Goal: Transaction & Acquisition: Register for event/course

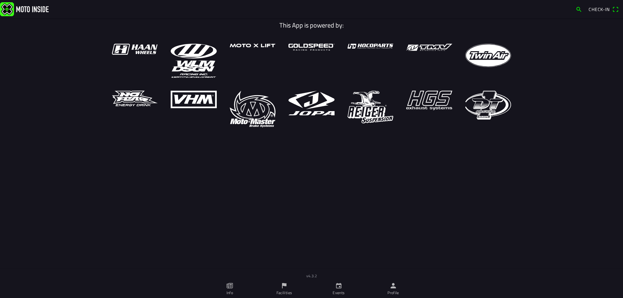
click at [283, 287] on icon "flag" at bounding box center [284, 286] width 7 height 7
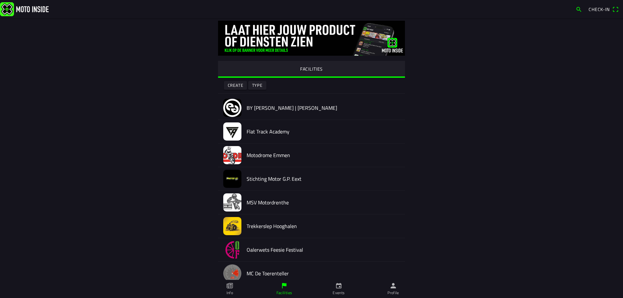
click at [231, 290] on link "Info" at bounding box center [229, 289] width 54 height 18
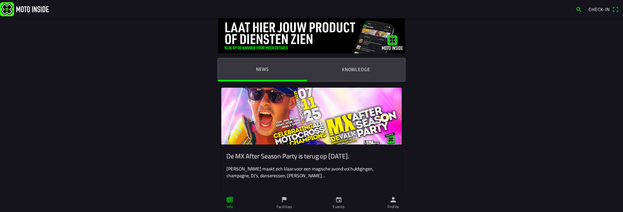
click at [340, 202] on icon "calendar" at bounding box center [339, 200] width 6 height 6
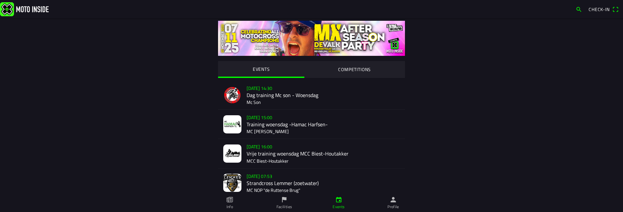
click at [23, 6] on img at bounding box center [24, 9] width 49 height 14
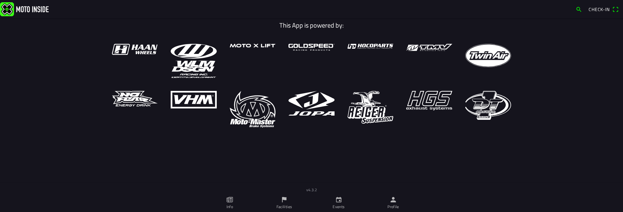
click at [409, 202] on link "Profile" at bounding box center [393, 203] width 54 height 18
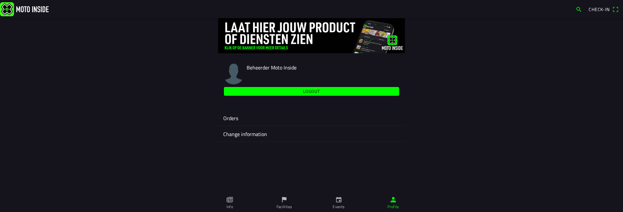
click at [231, 199] on icon "paper" at bounding box center [230, 200] width 2 height 4
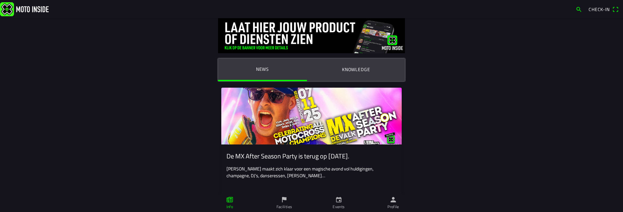
click at [288, 202] on link "Facilities" at bounding box center [284, 203] width 54 height 18
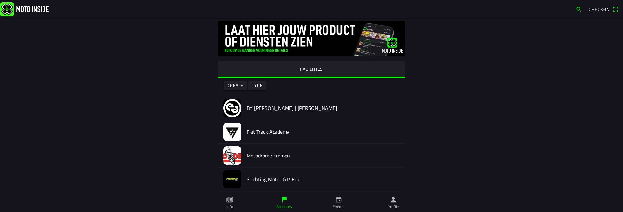
click at [26, 8] on img at bounding box center [24, 9] width 49 height 14
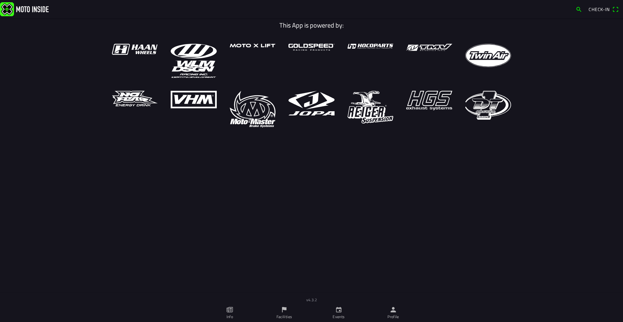
click at [233, 317] on link "Info" at bounding box center [229, 313] width 54 height 18
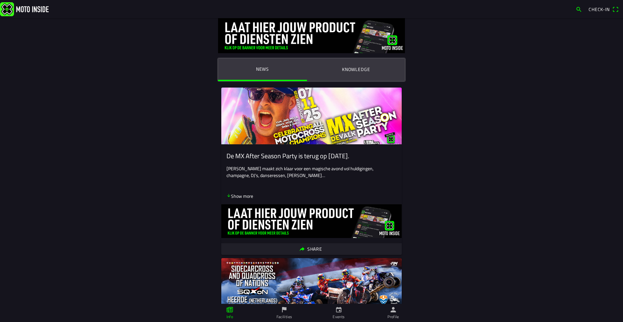
click at [35, 13] on img at bounding box center [24, 9] width 49 height 14
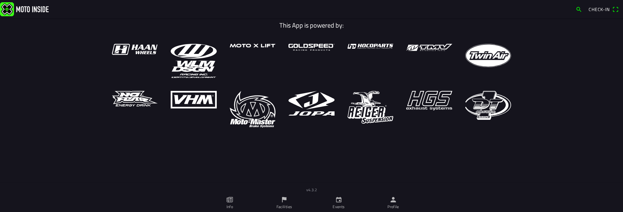
click at [297, 198] on link "Facilities" at bounding box center [284, 203] width 54 height 18
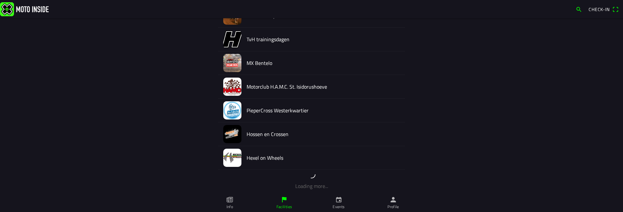
scroll to position [405, 0]
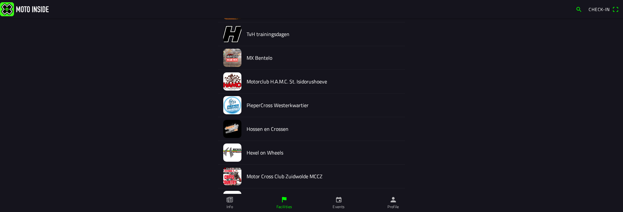
click at [0, 0] on ion-label "Info" at bounding box center [0, 0] width 0 height 0
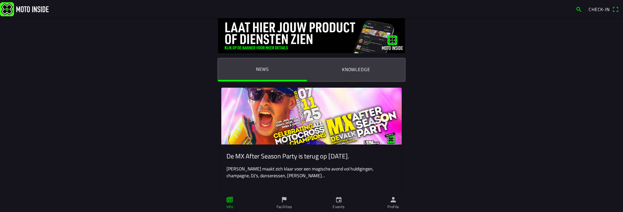
click at [343, 200] on link "Events" at bounding box center [338, 203] width 54 height 18
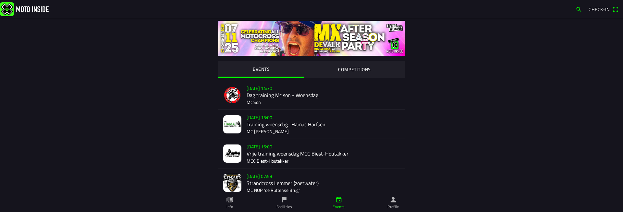
click at [124, 74] on div "EVENTS COMPETITIONS We 15 Oct - 14:30 Dag training Mc son - Woensdag Mc Son We …" at bounding box center [311, 211] width 415 height 387
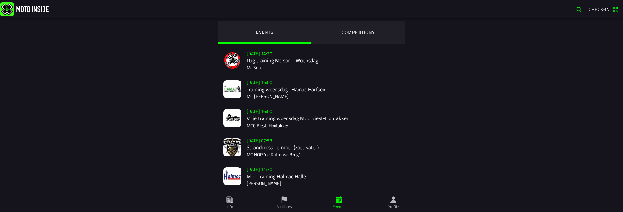
scroll to position [117, 0]
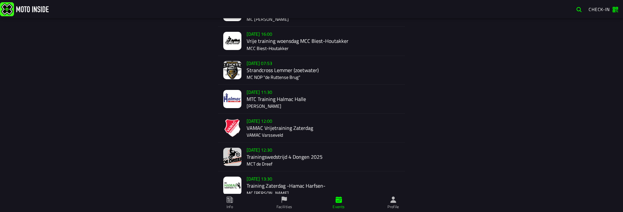
click at [290, 199] on span "Facilities" at bounding box center [284, 203] width 47 height 18
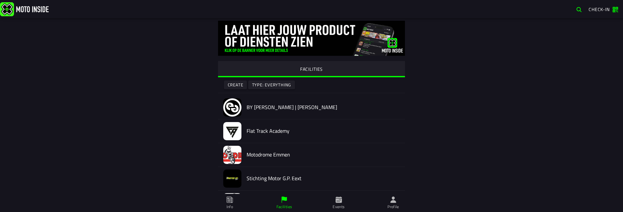
click at [233, 202] on icon at bounding box center [229, 199] width 7 height 7
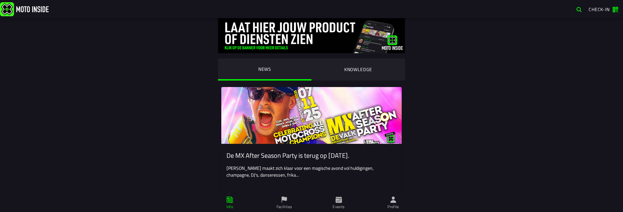
click at [284, 202] on icon at bounding box center [284, 199] width 7 height 7
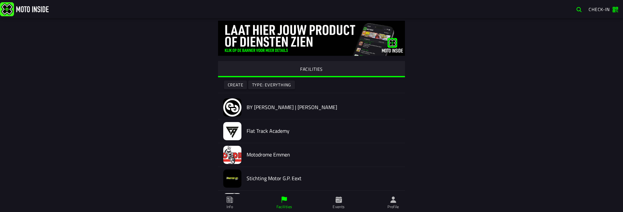
click at [0, 0] on span "Events" at bounding box center [0, 0] width 0 height 0
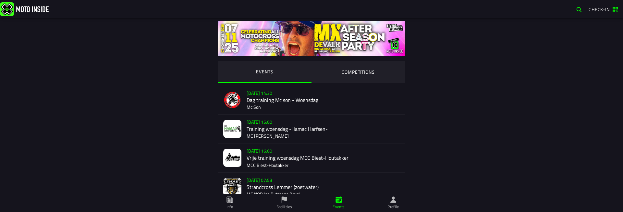
click at [230, 206] on ion-label "Info" at bounding box center [229, 207] width 6 height 6
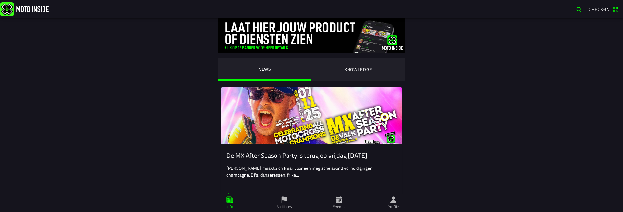
click at [274, 197] on span "Facilities" at bounding box center [284, 203] width 47 height 18
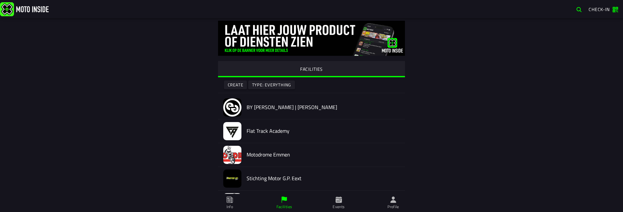
click at [0, 0] on span "Info" at bounding box center [0, 0] width 0 height 0
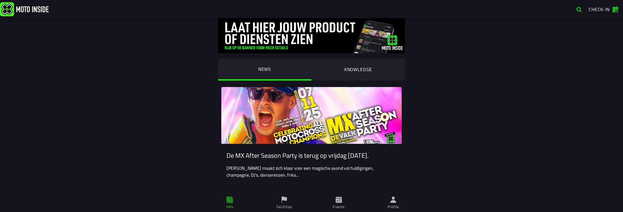
click at [343, 200] on span "Events" at bounding box center [338, 203] width 47 height 18
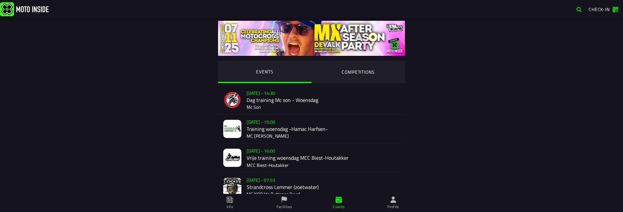
click at [291, 201] on span "Facilities" at bounding box center [284, 203] width 47 height 18
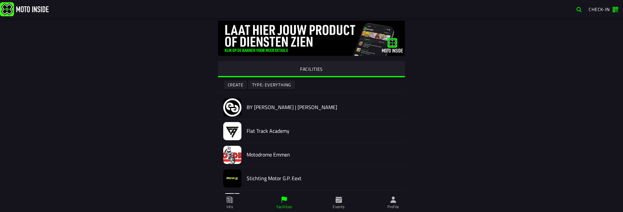
click at [337, 199] on icon at bounding box center [338, 199] width 6 height 6
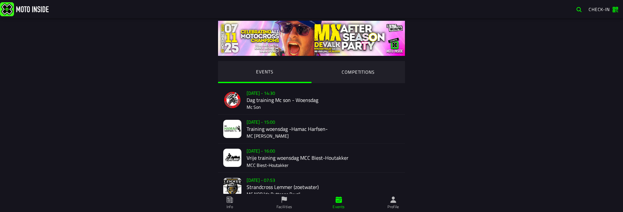
click at [294, 200] on span "Facilities" at bounding box center [284, 203] width 47 height 18
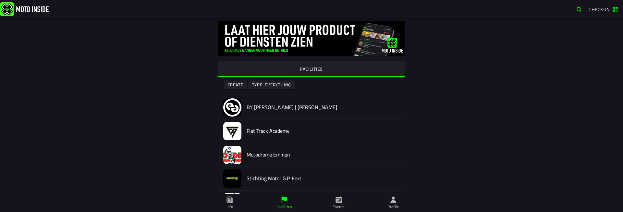
click at [0, 0] on span "Info" at bounding box center [0, 0] width 0 height 0
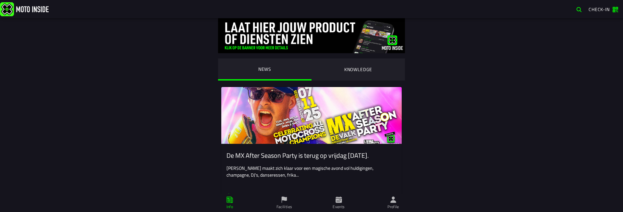
click at [300, 204] on span "Facilities" at bounding box center [284, 203] width 47 height 18
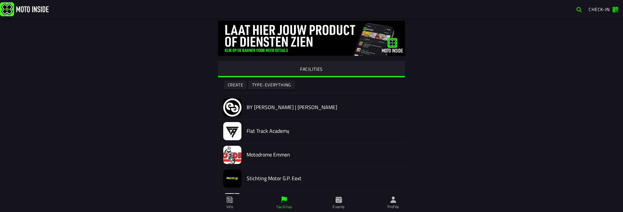
click at [0, 0] on ion-label "Events" at bounding box center [0, 0] width 0 height 0
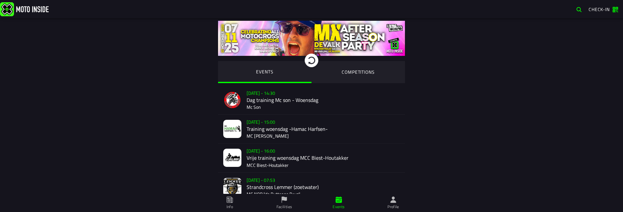
drag, startPoint x: 456, startPoint y: 109, endPoint x: 467, endPoint y: 228, distance: 119.9
click at [467, 211] on html "Check-in NEWS KNOWLEDGE De MX After Season Party is terug op vrijdag 7 november…" at bounding box center [311, 106] width 623 height 212
click at [457, 112] on div "EVENTS COMPETITIONS [DATE] 14:30 Dag training Mc son - Woensdag Mc Son [DATE] 1…" at bounding box center [311, 212] width 498 height 389
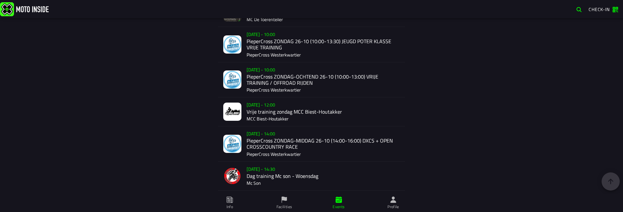
scroll to position [830, 0]
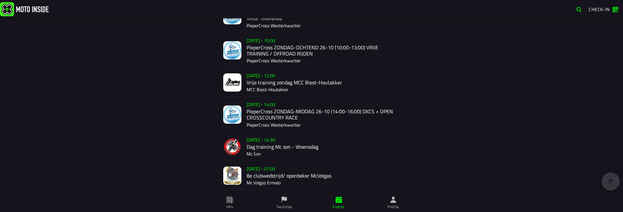
click at [0, 0] on ion-label "Facilities" at bounding box center [0, 0] width 0 height 0
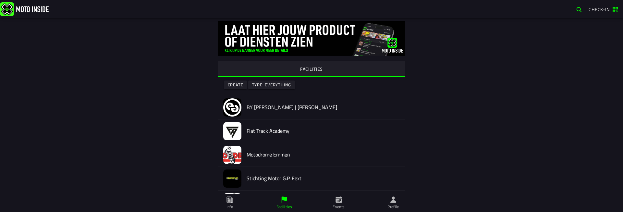
click at [342, 204] on span "Events" at bounding box center [338, 203] width 47 height 18
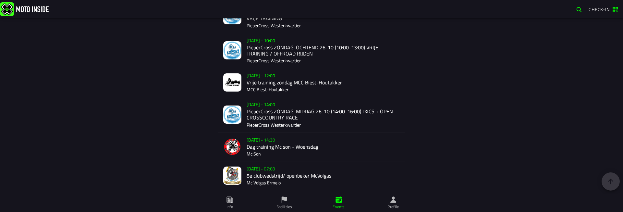
click at [608, 178] on icon at bounding box center [611, 181] width 8 height 8
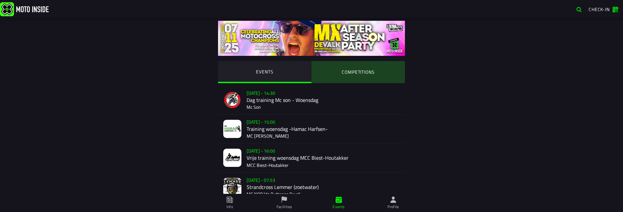
click at [368, 69] on ion-segment-button "COMPETITIONS" at bounding box center [357, 72] width 93 height 22
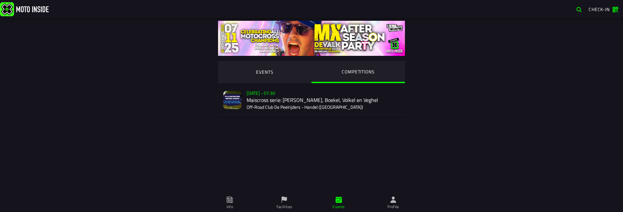
click at [308, 96] on div "Sale not started Su 2 Nov - 07:30 Maiscross serie: Handel, Boekel, Volkel en Ve…" at bounding box center [323, 100] width 153 height 29
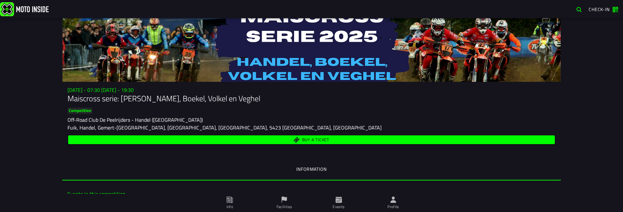
click at [0, 0] on ion-label "Facilities" at bounding box center [0, 0] width 0 height 0
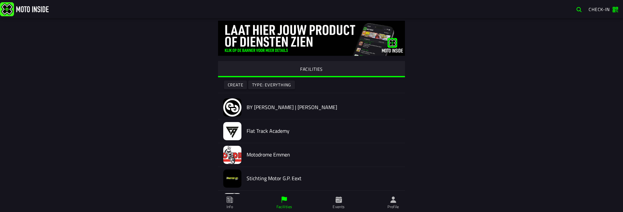
click at [0, 0] on span "Info" at bounding box center [0, 0] width 0 height 0
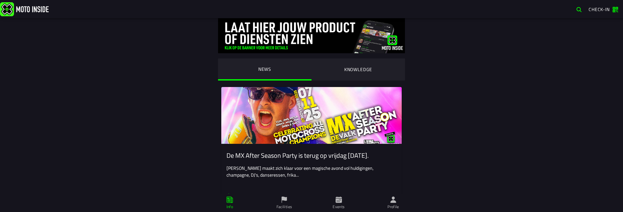
click at [27, 6] on img at bounding box center [24, 9] width 49 height 14
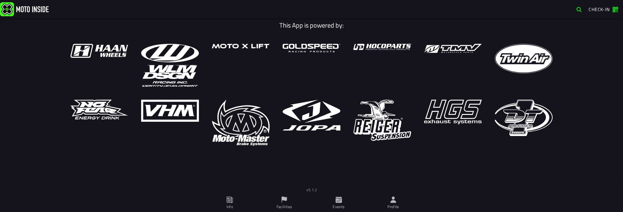
click at [290, 198] on span "Facilities" at bounding box center [284, 203] width 47 height 18
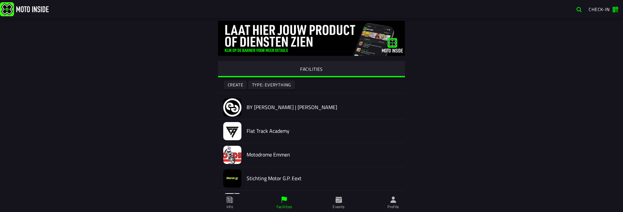
click at [0, 0] on span "Info" at bounding box center [0, 0] width 0 height 0
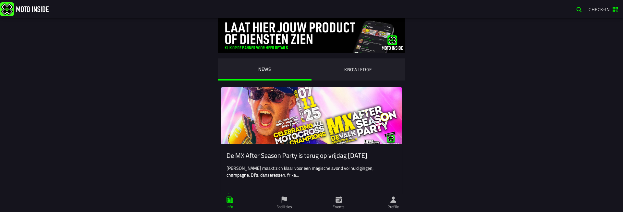
click at [347, 206] on span "Events" at bounding box center [338, 203] width 47 height 18
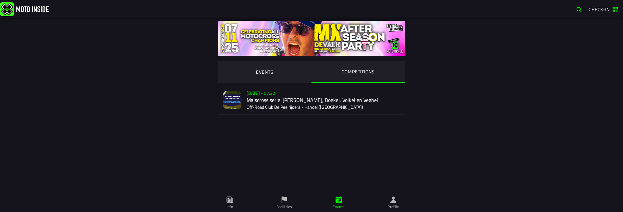
click at [382, 199] on span "Profile" at bounding box center [393, 203] width 47 height 18
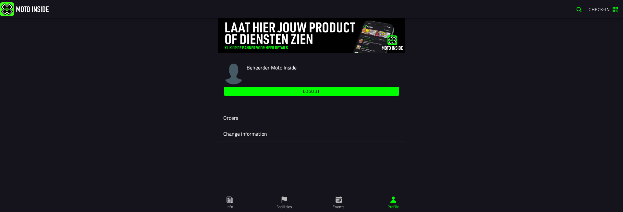
click at [255, 117] on ion-label "Orders" at bounding box center [311, 118] width 176 height 8
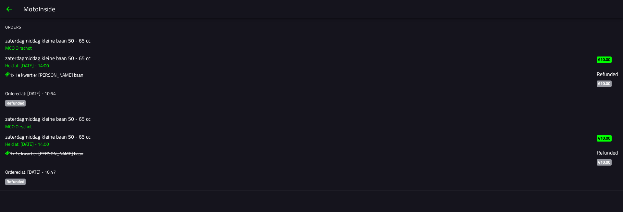
click at [123, 79] on ion-list "zaterdagmiddag kleine baan 50 - 65 cc Held at: Sa 1 Apr - 14:00 1x 1e kwartier …" at bounding box center [298, 69] width 586 height 35
click at [104, 46] on h3 "MCO Oirschot" at bounding box center [298, 47] width 586 height 7
drag, startPoint x: 176, startPoint y: 58, endPoint x: 129, endPoint y: 90, distance: 56.9
click at [122, 93] on ion-label "zaterdagmiddag kleine baan 50 - 65 cc MCO Oirschot zaterdagmiddag kleine baan 5…" at bounding box center [298, 72] width 586 height 71
drag, startPoint x: 260, startPoint y: 74, endPoint x: 263, endPoint y: 202, distance: 127.5
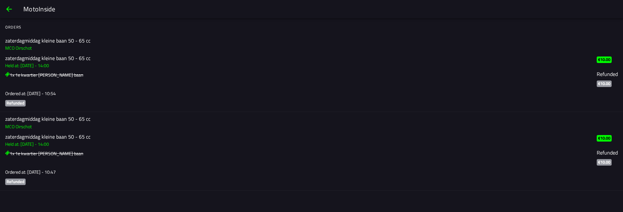
click at [263, 202] on ion-list "Orders zaterdagmiddag kleine baan 50 - 65 cc MCO Oirschot zaterdagmiddag kleine…" at bounding box center [311, 119] width 623 height 202
click at [8, 8] on span "back" at bounding box center [9, 9] width 8 height 16
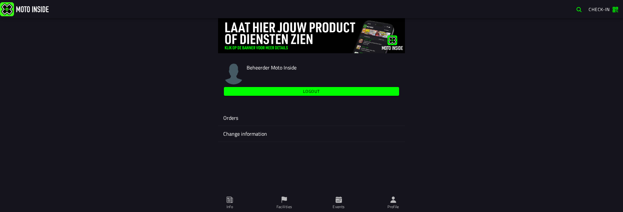
click at [291, 197] on span "Facilities" at bounding box center [284, 203] width 47 height 18
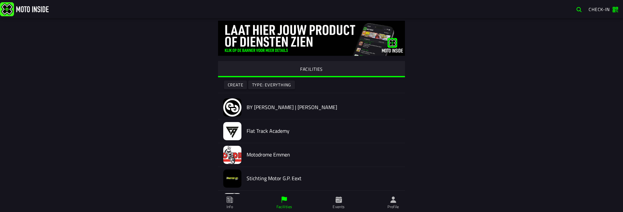
click at [227, 198] on icon at bounding box center [229, 199] width 7 height 7
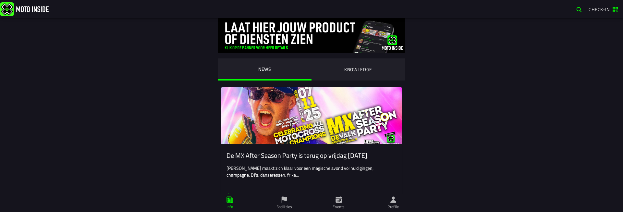
click at [339, 60] on ion-segment-button "KNOWLEDGE" at bounding box center [357, 69] width 93 height 22
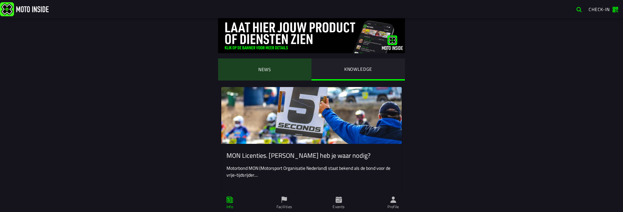
click at [275, 70] on ion-segment-button "NEWS" at bounding box center [264, 69] width 93 height 22
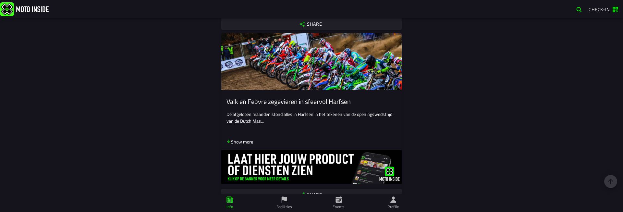
scroll to position [817, 0]
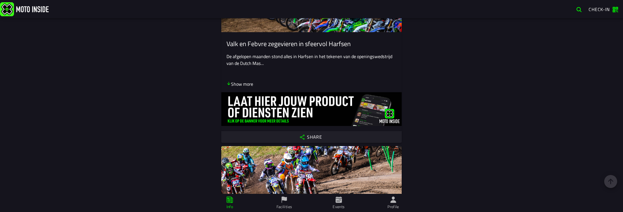
click at [612, 178] on icon at bounding box center [611, 181] width 8 height 8
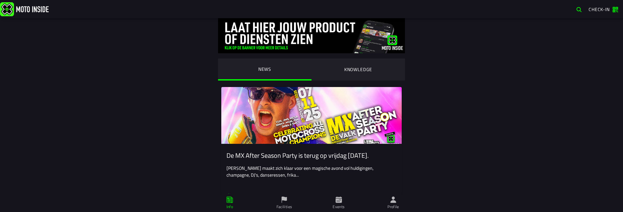
click at [285, 199] on icon at bounding box center [285, 199] width 6 height 6
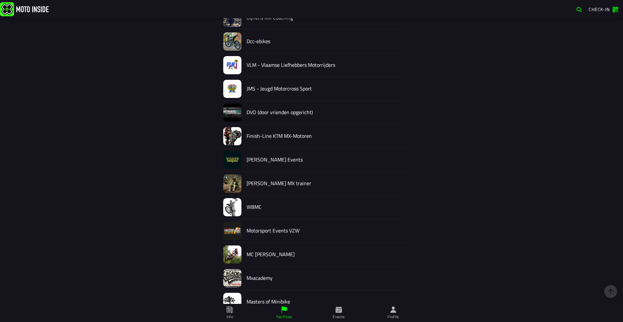
scroll to position [2852, 0]
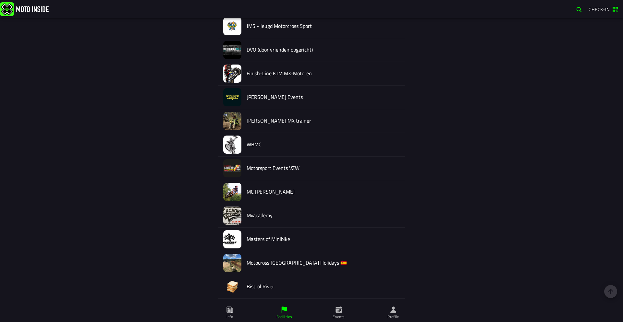
drag, startPoint x: 501, startPoint y: 261, endPoint x: 508, endPoint y: 187, distance: 74.0
click at [609, 211] on icon at bounding box center [611, 292] width 8 height 8
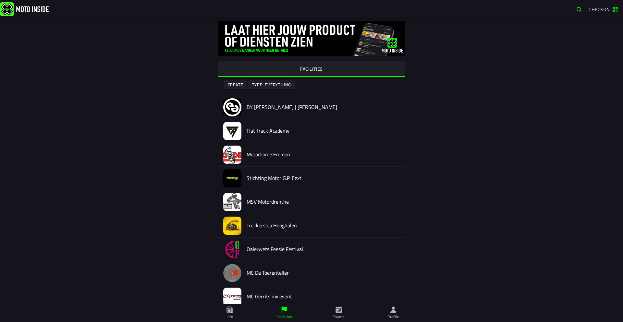
click at [0, 0] on slot "Type: Everything" at bounding box center [0, 0] width 0 height 0
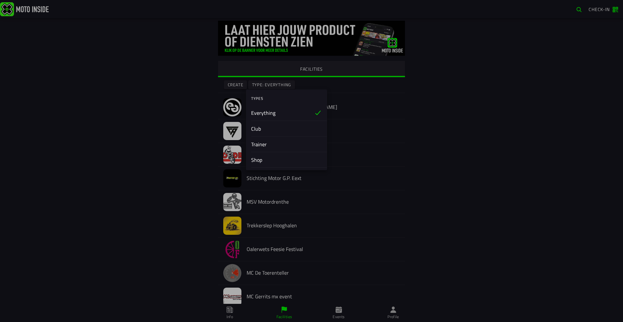
click at [272, 131] on div "Club" at bounding box center [286, 128] width 71 height 15
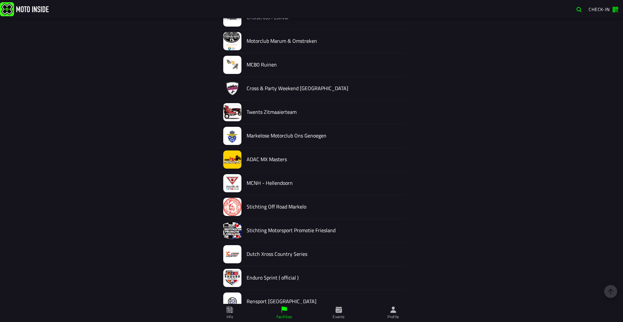
scroll to position [538, 0]
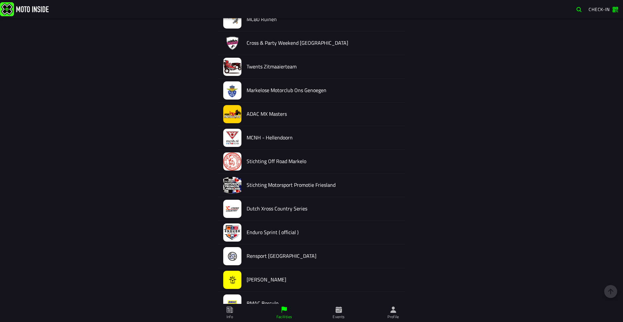
click at [610, 211] on icon at bounding box center [611, 292] width 8 height 8
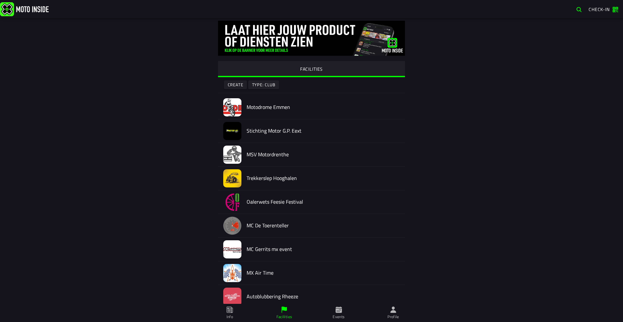
click at [347, 211] on span "Events" at bounding box center [338, 313] width 47 height 18
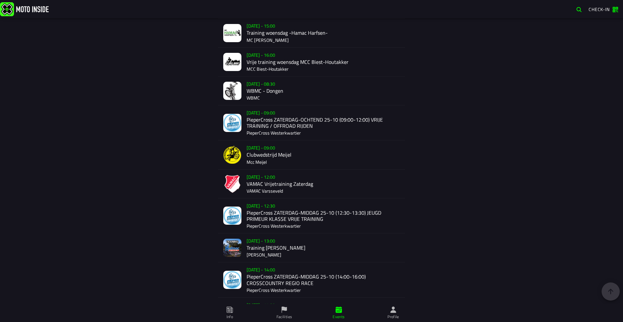
scroll to position [545, 0]
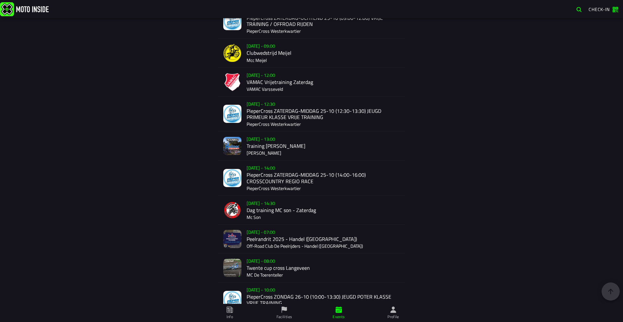
click at [609, 211] on icon at bounding box center [610, 291] width 5 height 5
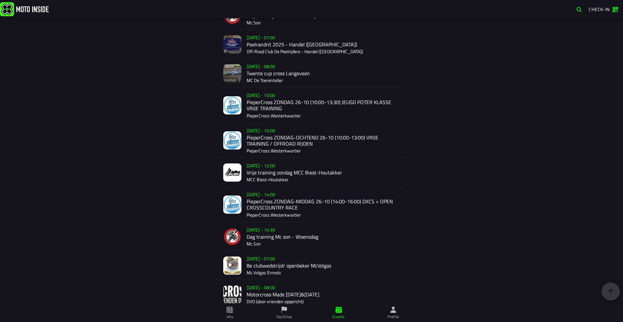
scroll to position [934, 0]
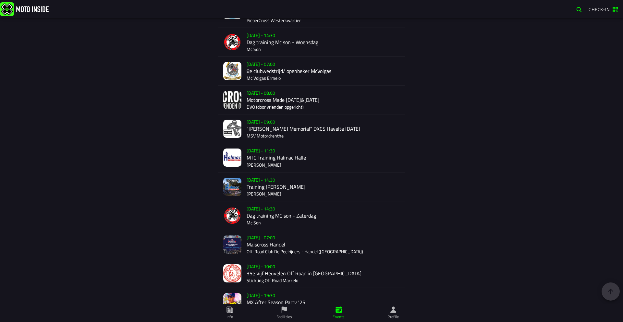
click at [291, 211] on ion-label "Facilities" at bounding box center [284, 317] width 16 height 6
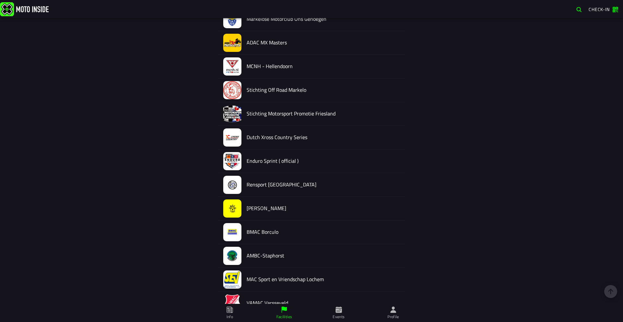
scroll to position [662, 0]
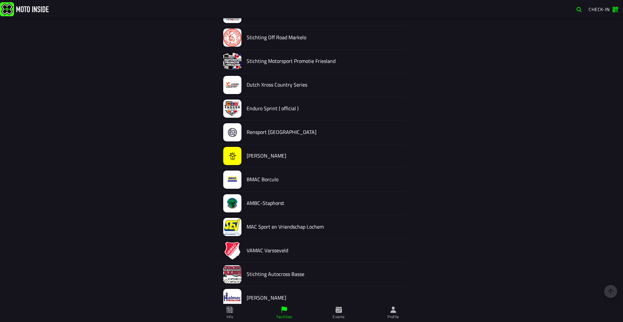
click at [340, 211] on span "Events" at bounding box center [338, 313] width 47 height 18
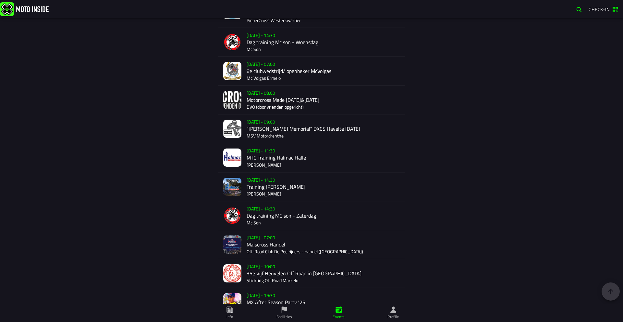
click at [291, 211] on span "Facilities" at bounding box center [284, 313] width 47 height 18
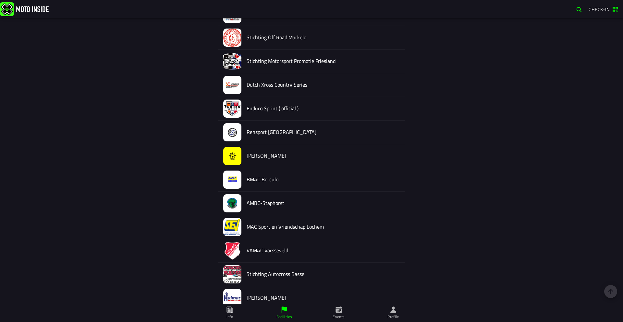
click at [337, 211] on ion-label "Events" at bounding box center [338, 317] width 12 height 6
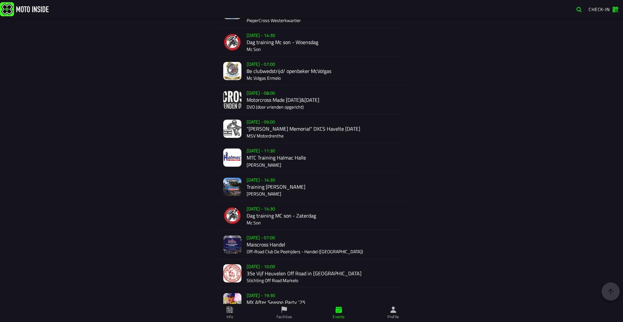
click at [287, 211] on icon at bounding box center [284, 309] width 7 height 7
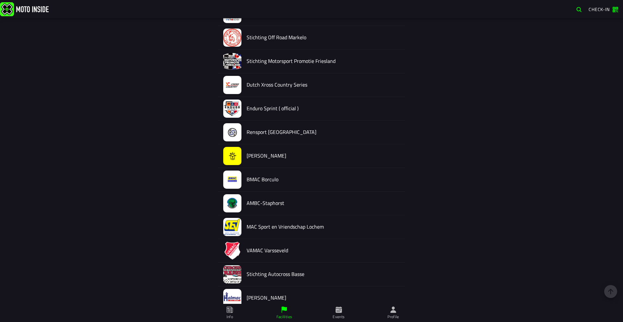
click at [352, 211] on span "Events" at bounding box center [338, 313] width 47 height 18
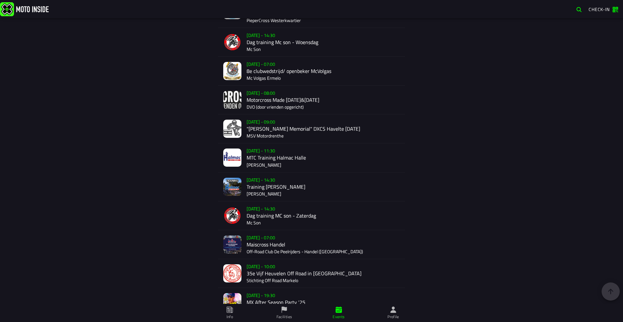
click at [612, 211] on icon at bounding box center [611, 292] width 8 height 8
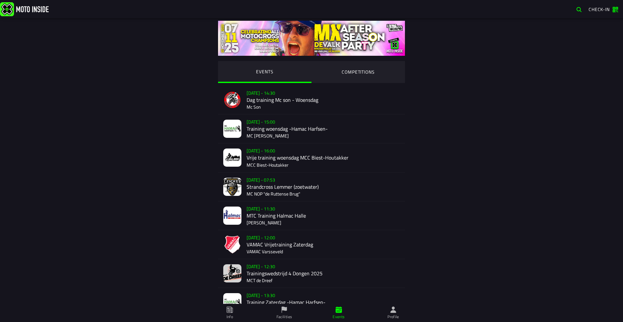
drag, startPoint x: 501, startPoint y: 163, endPoint x: 483, endPoint y: 258, distance: 96.8
drag, startPoint x: 157, startPoint y: 197, endPoint x: 158, endPoint y: 272, distance: 74.9
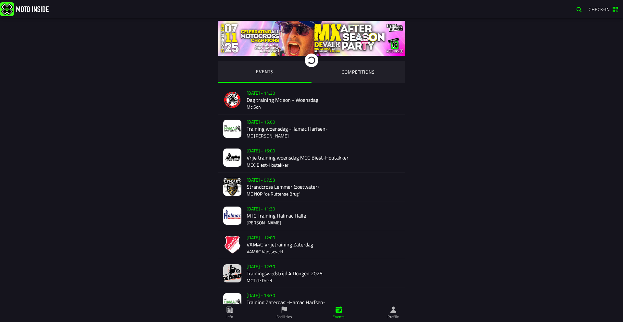
drag, startPoint x: 199, startPoint y: 66, endPoint x: 219, endPoint y: 218, distance: 152.8
click at [205, 94] on div "EVENTS COMPETITIONS [DATE] 14:30 Dag training Mc son - Woensdag Mc Son [DATE] 1…" at bounding box center [311, 212] width 498 height 389
click at [297, 98] on div "We 15 Oct - 14:30 Dag training Mc son - Woensdag Mc Son" at bounding box center [323, 100] width 153 height 29
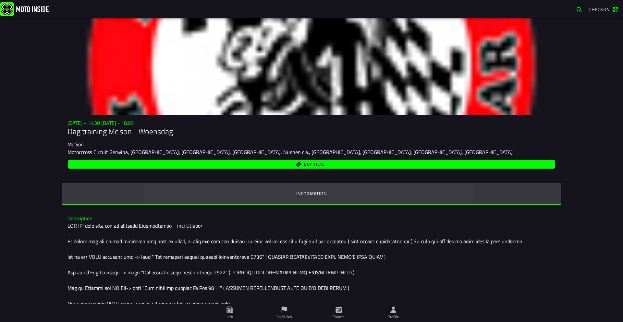
drag, startPoint x: 269, startPoint y: 205, endPoint x: 262, endPoint y: 312, distance: 107.3
click at [262, 211] on ion-tabs "Beheerder Moto Inside Logout Orders Change information FACILITIES Create Type: …" at bounding box center [311, 161] width 623 height 322
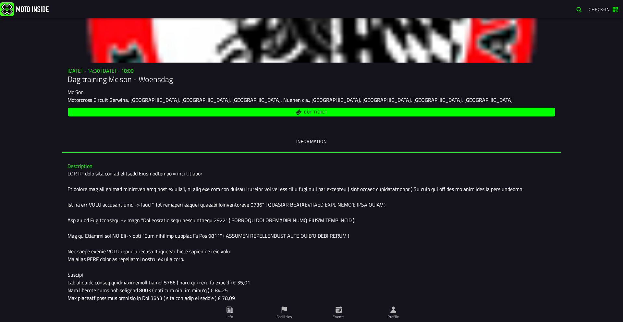
scroll to position [124, 0]
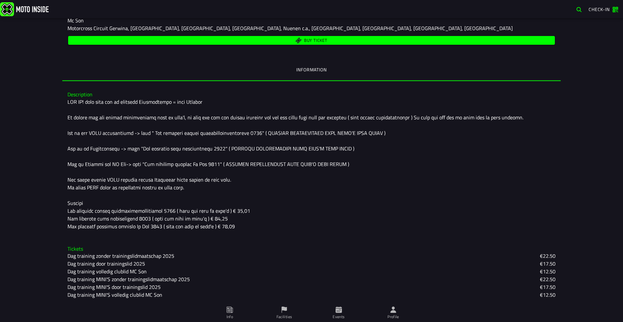
click at [212, 211] on div "Dag training door trainingslid 2025 €17.50" at bounding box center [311, 264] width 488 height 8
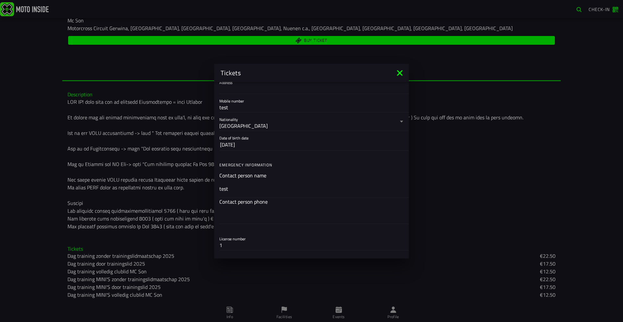
scroll to position [78, 0]
drag, startPoint x: 622, startPoint y: 199, endPoint x: 616, endPoint y: 198, distance: 6.7
click at [622, 199] on ion-backdrop at bounding box center [311, 161] width 623 height 322
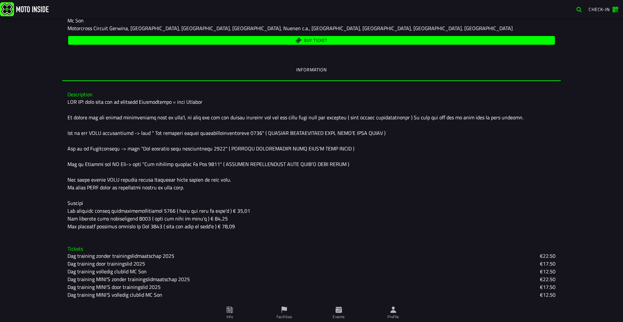
click at [297, 211] on div "Dag training volledig clublid MC Son €12.50" at bounding box center [311, 272] width 488 height 8
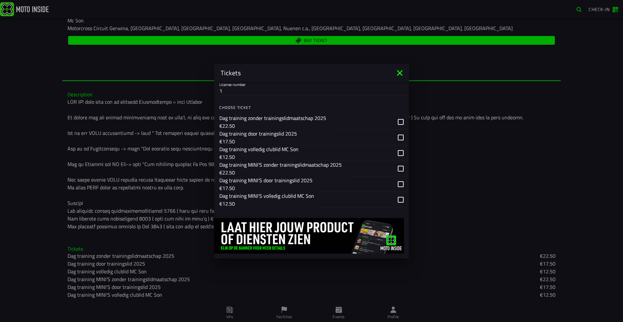
scroll to position [234, 0]
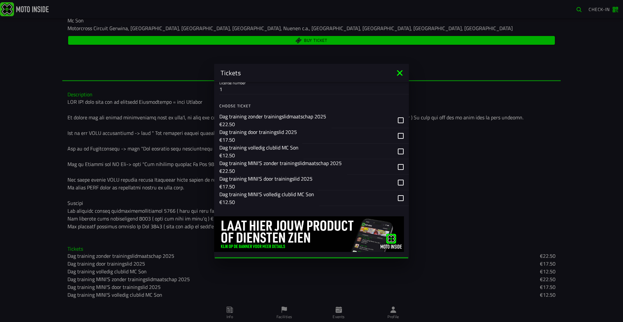
click at [304, 158] on div "button" at bounding box center [348, 151] width 89 height 15
click at [307, 165] on p "Dag training MINI'S zonder trainingslidmaatschap 2025" at bounding box center [280, 163] width 122 height 8
click at [314, 189] on button "Dag training MINI'S door trainingslid 2025 €17.50" at bounding box center [311, 183] width 195 height 16
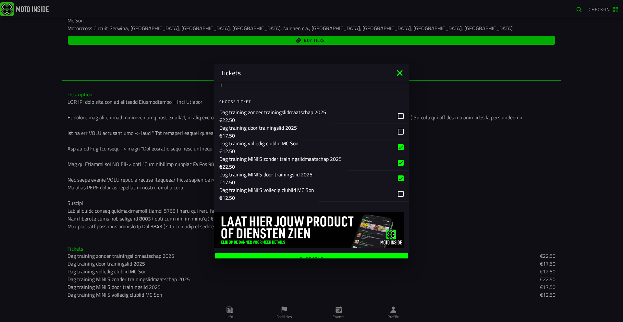
scroll to position [245, 0]
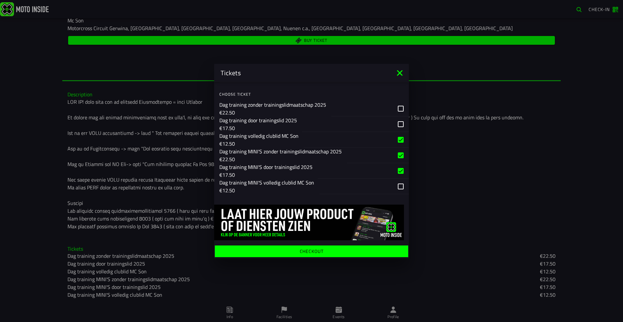
click at [355, 165] on div "button" at bounding box center [355, 170] width 75 height 15
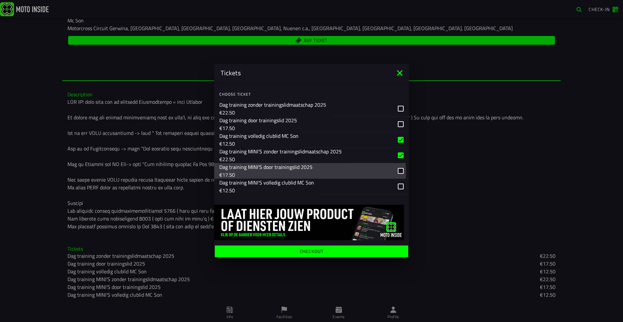
click at [362, 151] on div "button" at bounding box center [370, 155] width 46 height 15
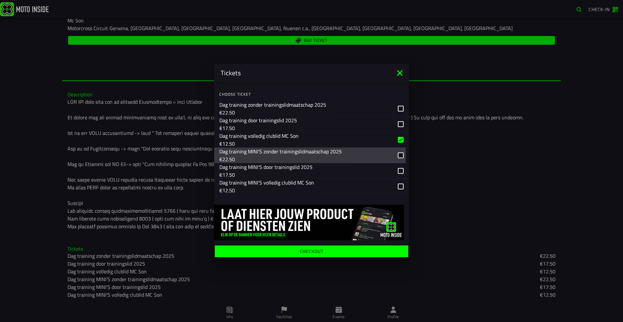
click at [365, 138] on div "button" at bounding box center [348, 139] width 89 height 15
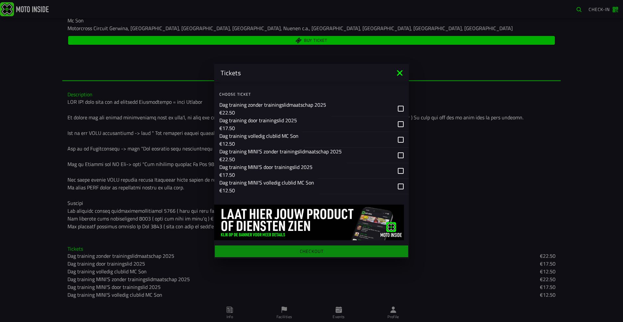
click at [338, 178] on div "button" at bounding box center [363, 171] width 91 height 16
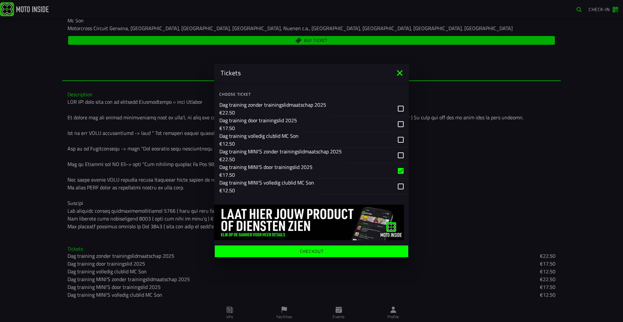
click at [338, 172] on div "button" at bounding box center [355, 170] width 75 height 15
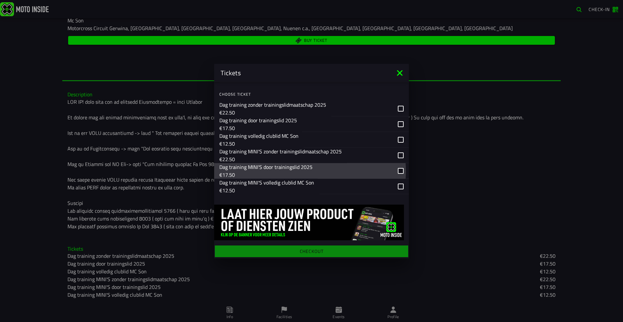
click at [339, 190] on div "button" at bounding box center [355, 186] width 73 height 15
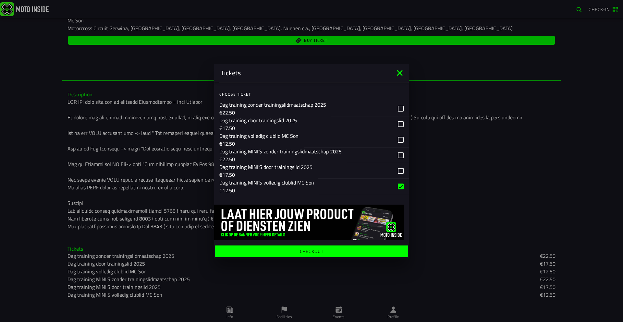
click at [339, 190] on div "button" at bounding box center [355, 186] width 73 height 15
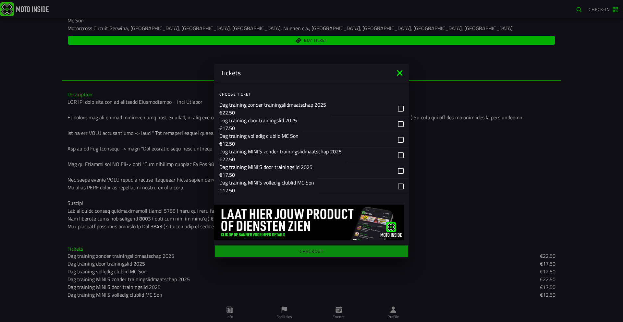
click at [339, 190] on div "button" at bounding box center [355, 186] width 73 height 15
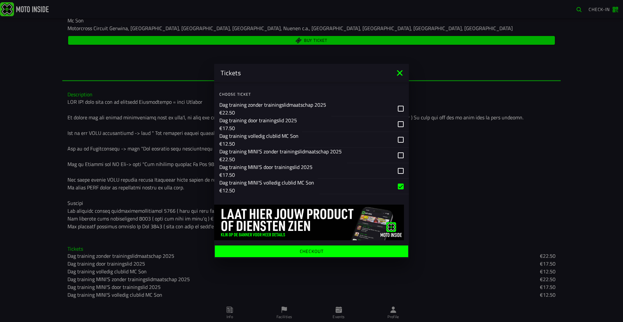
click at [341, 168] on div "button" at bounding box center [355, 170] width 75 height 15
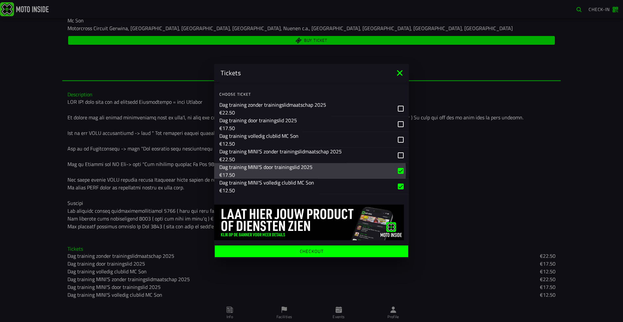
click at [347, 151] on div "button" at bounding box center [370, 155] width 46 height 15
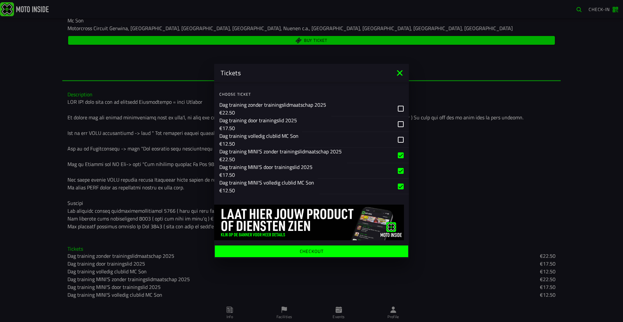
click at [315, 211] on ion-label "Checkout" at bounding box center [312, 251] width 24 height 5
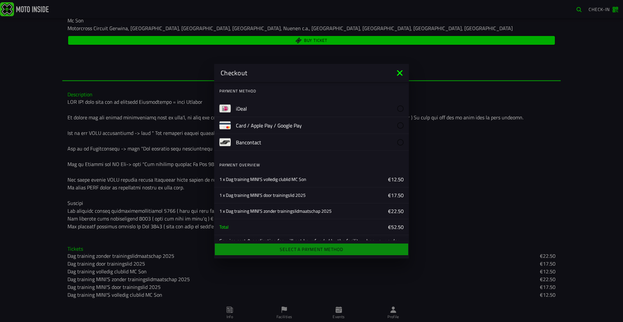
click at [287, 98] on ion-list "iDeal Card / Apple Pay / Google Pay Bancontact" at bounding box center [311, 126] width 195 height 56
click at [289, 105] on label "iDeal" at bounding box center [320, 108] width 168 height 17
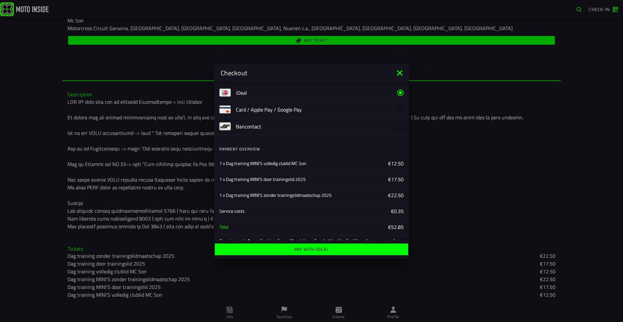
scroll to position [30, 0]
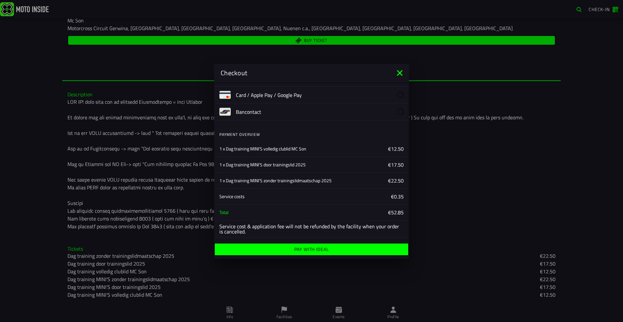
click at [329, 211] on button "Pay with iDeal" at bounding box center [311, 250] width 193 height 12
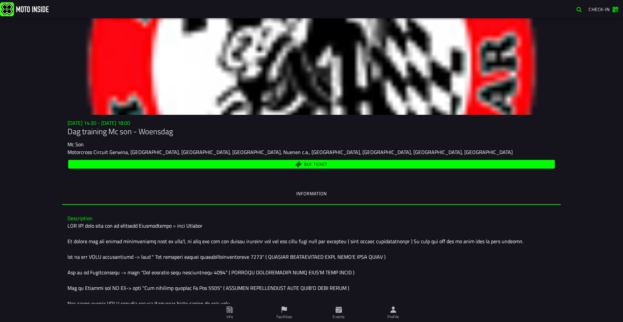
click at [235, 312] on span "Info" at bounding box center [229, 313] width 47 height 18
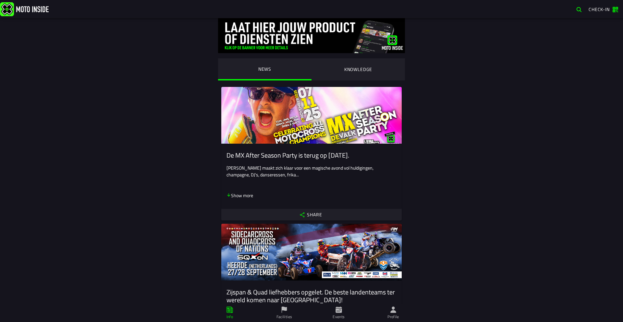
click at [26, 9] on img at bounding box center [24, 9] width 49 height 14
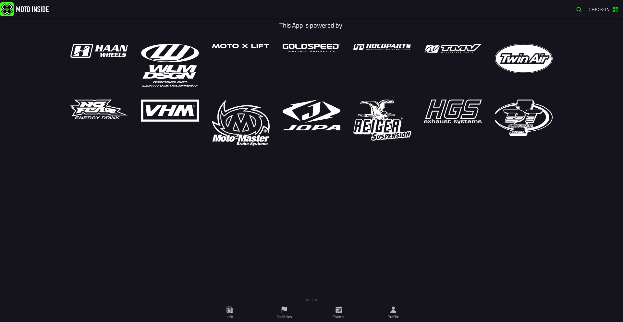
click at [316, 219] on div "This App is powered by:" at bounding box center [311, 164] width 623 height 293
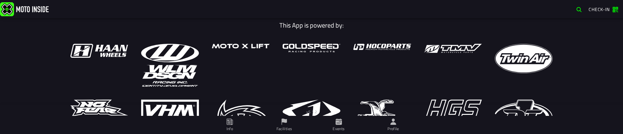
click at [28, 11] on img at bounding box center [24, 9] width 49 height 14
click at [230, 123] on icon at bounding box center [229, 121] width 7 height 7
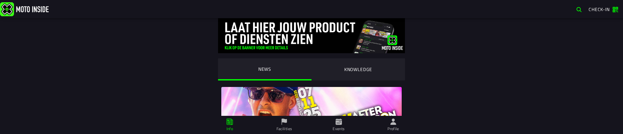
click at [288, 123] on span "Facilities" at bounding box center [284, 125] width 47 height 18
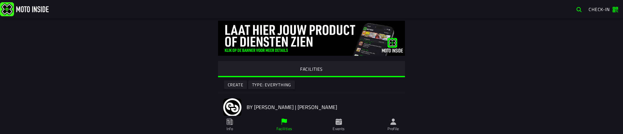
click at [344, 125] on span "Events" at bounding box center [338, 125] width 47 height 18
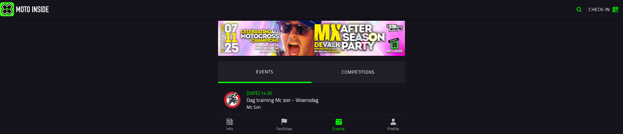
click at [292, 124] on span "Facilities" at bounding box center [284, 125] width 47 height 18
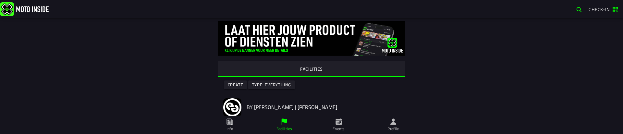
click at [381, 122] on span "Profile" at bounding box center [393, 125] width 47 height 18
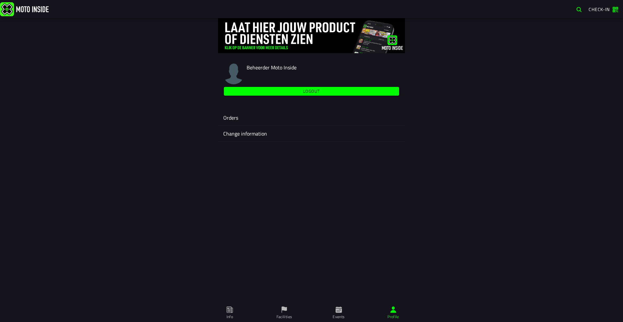
click at [337, 313] on span "Events" at bounding box center [338, 313] width 47 height 18
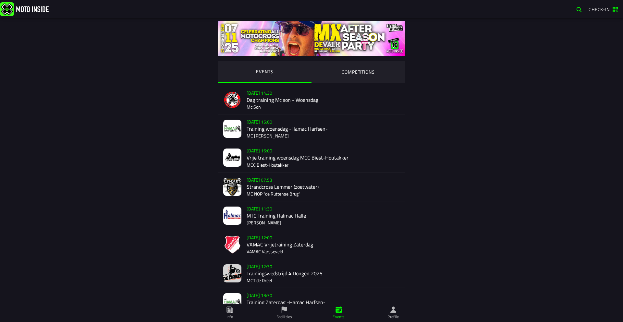
click at [359, 72] on ion-segment-button "COMPETITIONS" at bounding box center [357, 72] width 93 height 22
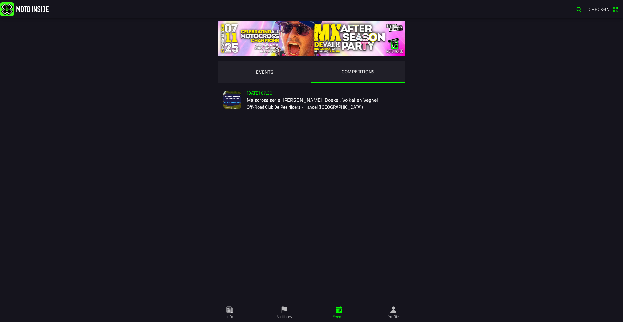
click at [256, 67] on ion-segment-button "EVENTS" at bounding box center [264, 72] width 93 height 22
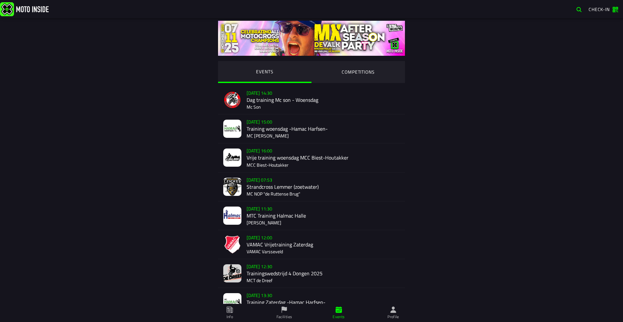
click at [292, 318] on ion-label "Facilities" at bounding box center [284, 317] width 16 height 6
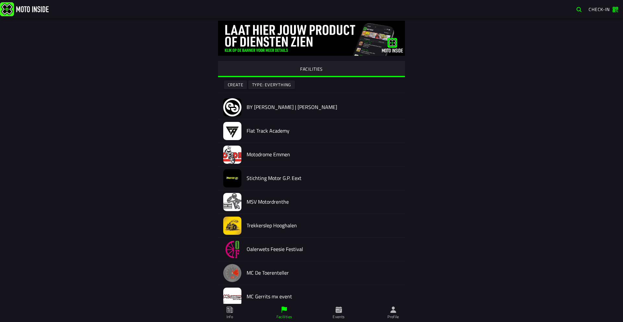
click at [233, 317] on ion-label "Info" at bounding box center [229, 317] width 6 height 6
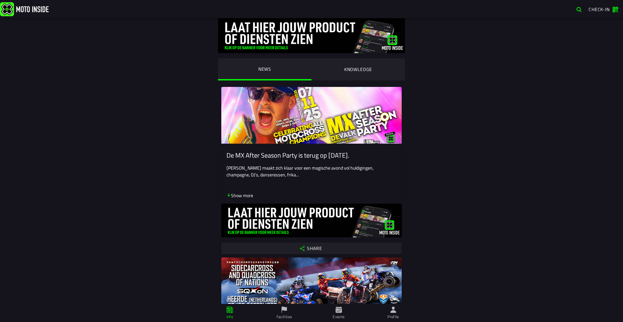
click at [387, 308] on span "Profile" at bounding box center [393, 313] width 47 height 18
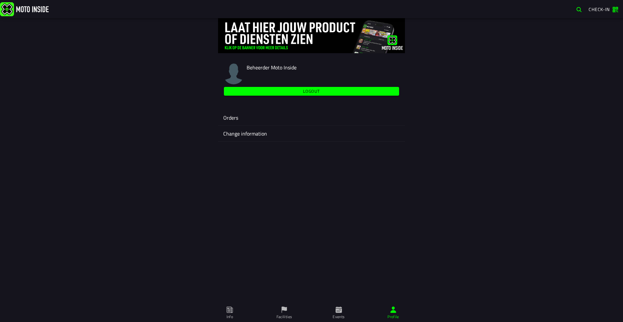
click at [35, 13] on img at bounding box center [24, 9] width 49 height 14
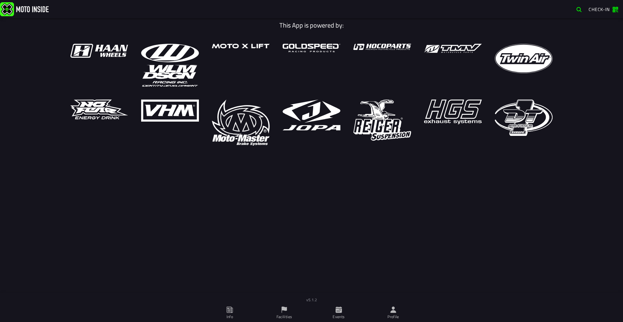
click at [258, 234] on div "This App is powered by:" at bounding box center [311, 164] width 623 height 293
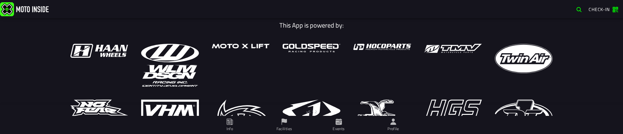
click at [272, 122] on span "Facilities" at bounding box center [284, 125] width 47 height 18
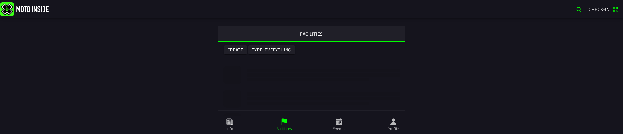
click at [247, 125] on span "Info" at bounding box center [308, 126] width 123 height 3
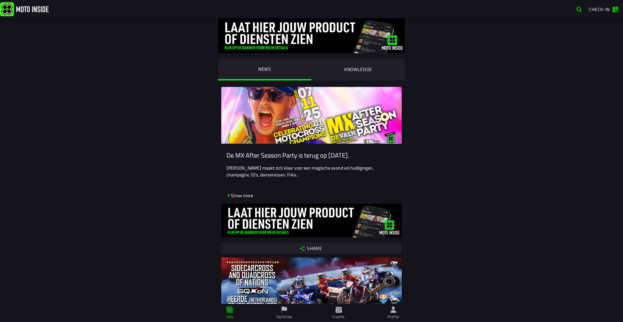
click at [290, 134] on span "Facilities" at bounding box center [284, 313] width 47 height 18
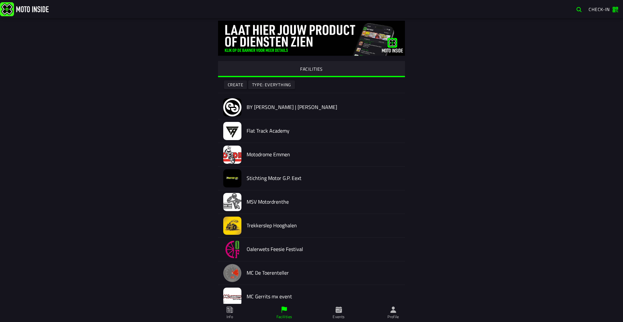
click at [344, 134] on span "Events" at bounding box center [338, 313] width 47 height 18
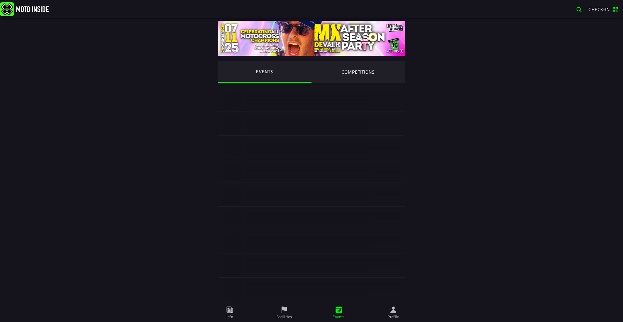
click at [393, 134] on icon at bounding box center [393, 310] width 6 height 6
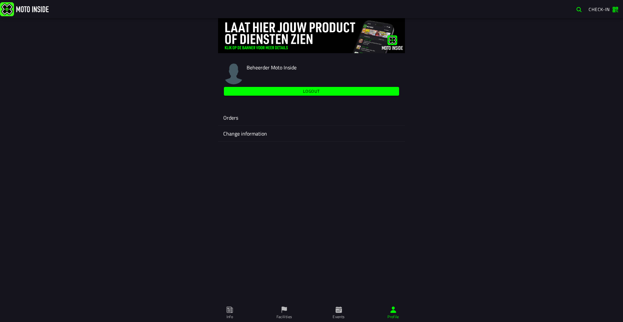
click at [333, 134] on span "Events" at bounding box center [338, 313] width 47 height 18
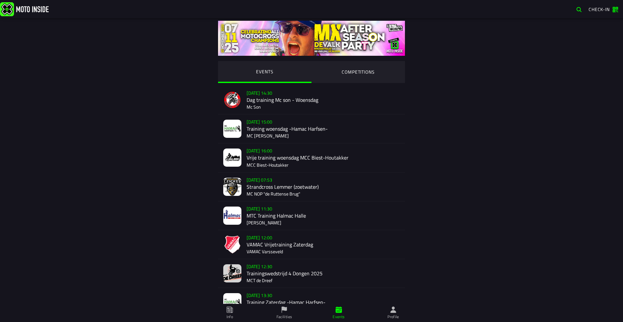
click at [292, 134] on span "Facilities" at bounding box center [284, 313] width 47 height 18
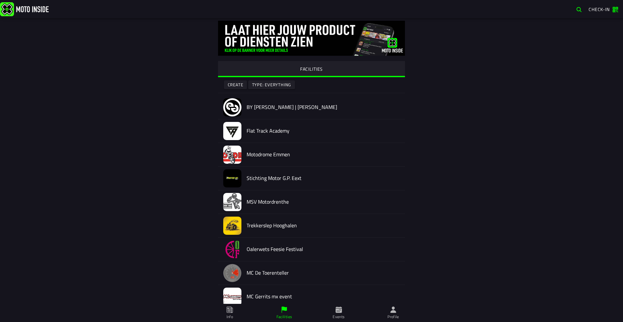
click at [232, 134] on icon at bounding box center [231, 310] width 1 height 5
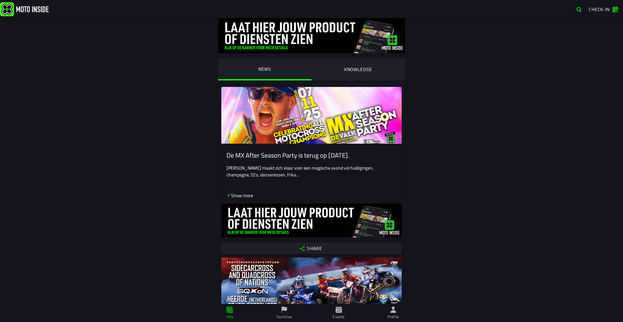
click at [35, 14] on img at bounding box center [24, 9] width 49 height 14
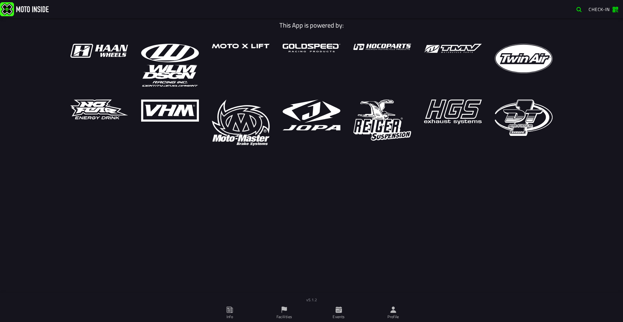
click at [280, 134] on span "Facilities" at bounding box center [284, 313] width 47 height 18
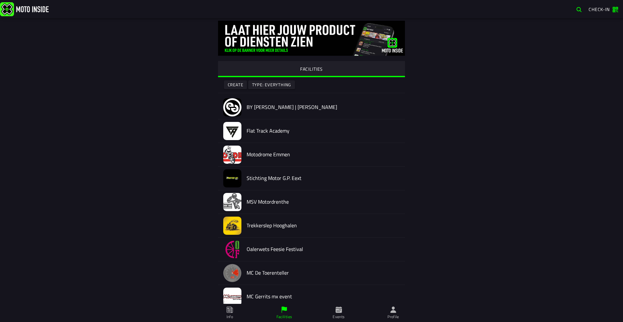
click at [236, 134] on span "Info" at bounding box center [311, 226] width 187 height 24
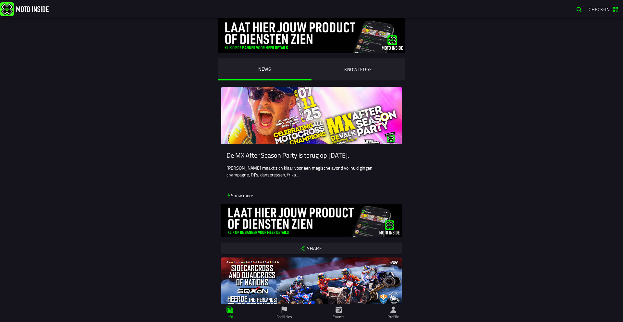
click at [25, 5] on img at bounding box center [24, 9] width 49 height 14
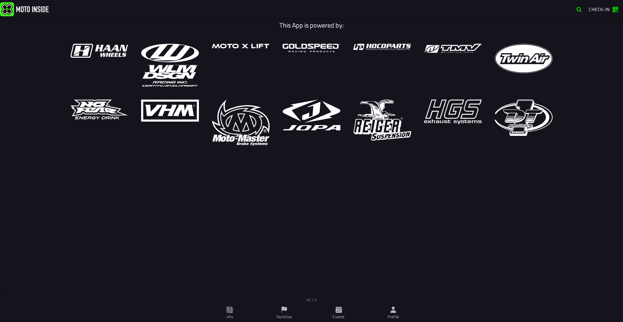
click at [286, 134] on icon at bounding box center [285, 310] width 6 height 6
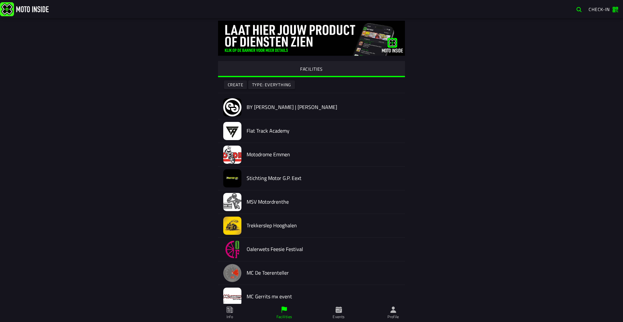
click at [226, 134] on ion-label "Info" at bounding box center [311, 250] width 187 height 24
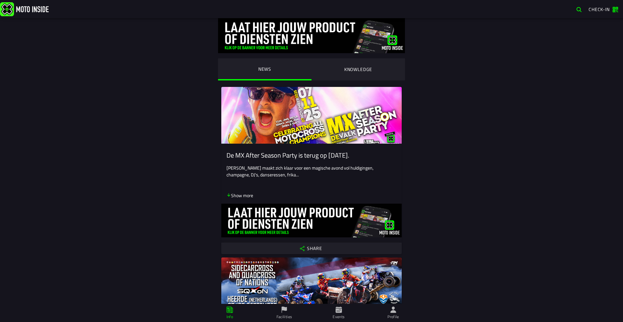
click at [15, 4] on img at bounding box center [24, 9] width 49 height 14
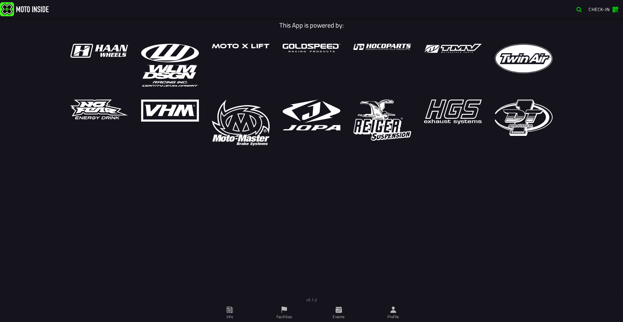
click at [347, 134] on span "Events" at bounding box center [338, 313] width 47 height 18
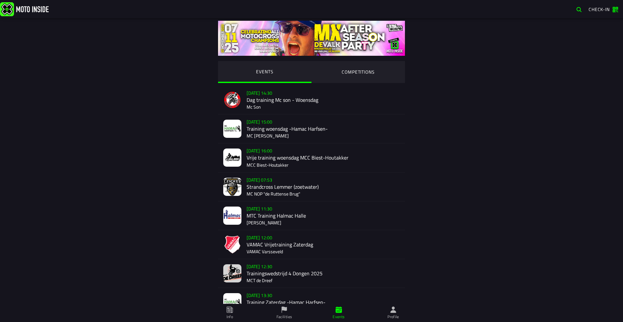
click at [552, 134] on div "EVENTS COMPETITIONS [DATE] 14:30 Dag training Mc son - Woensdag Mc Son [DATE] 1…" at bounding box center [311, 212] width 498 height 389
